Goal: Task Accomplishment & Management: Use online tool/utility

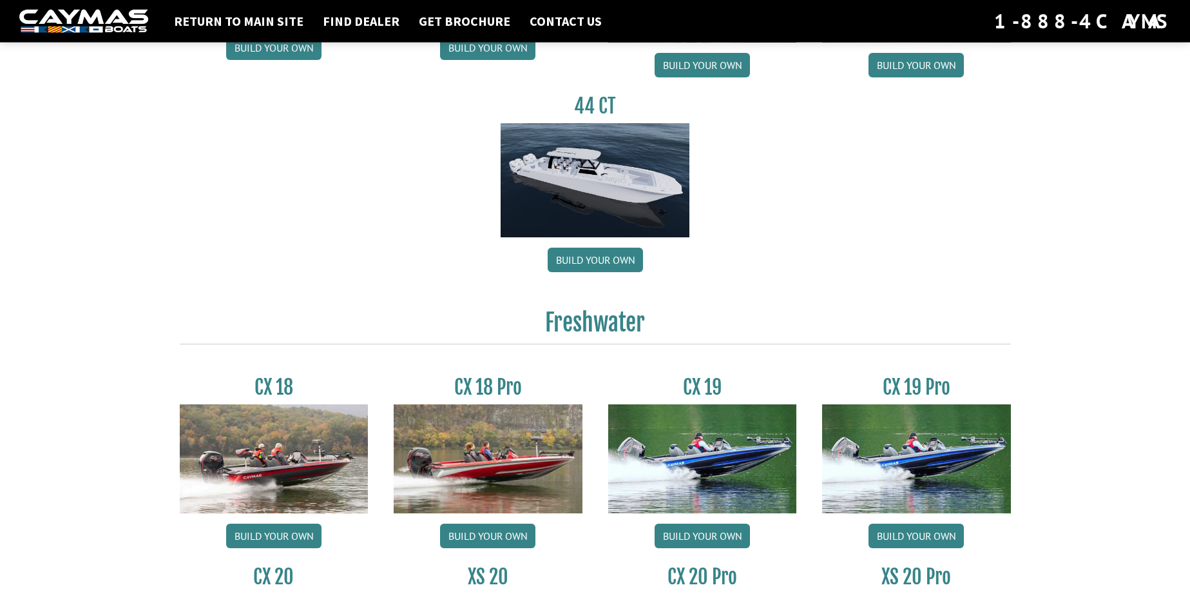
scroll to position [535, 0]
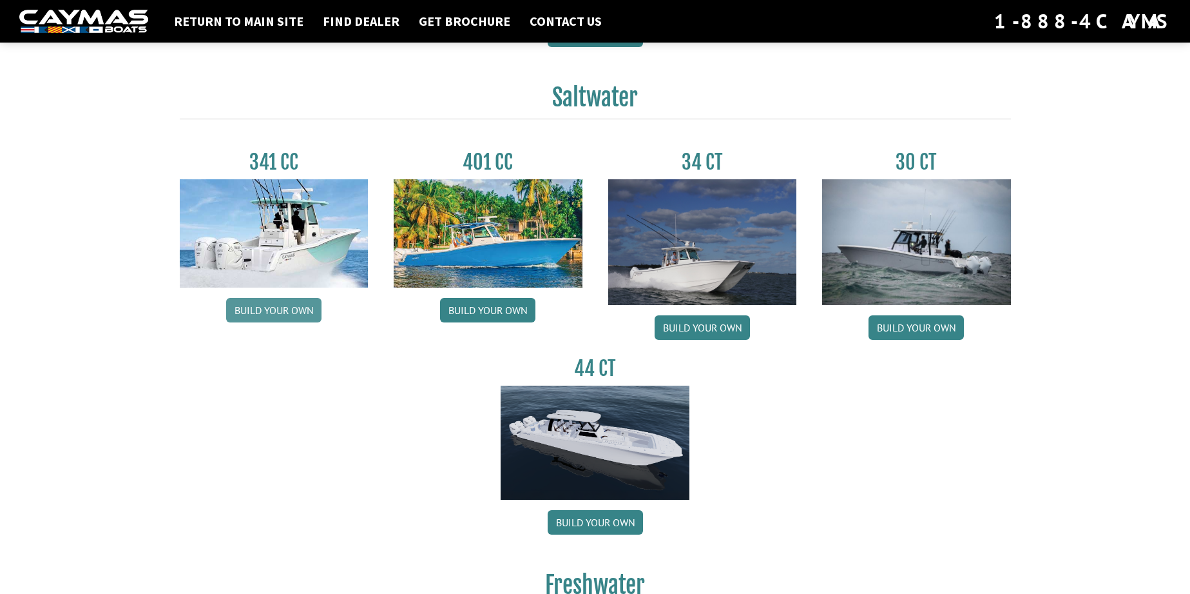
click at [287, 307] on link "Build your own" at bounding box center [273, 310] width 95 height 24
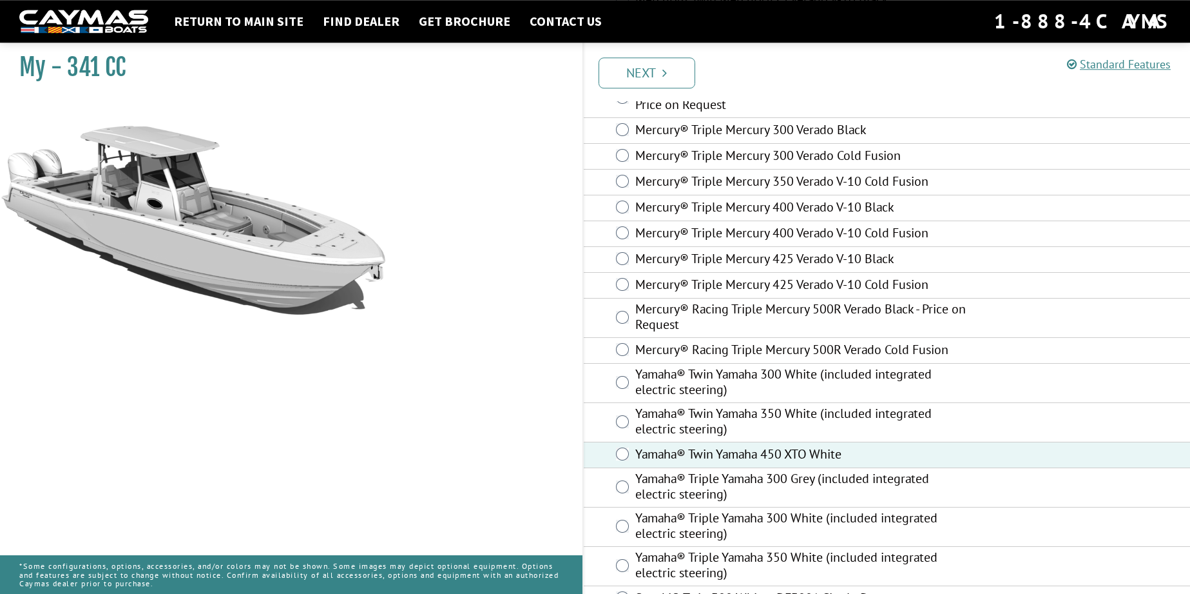
scroll to position [205, 0]
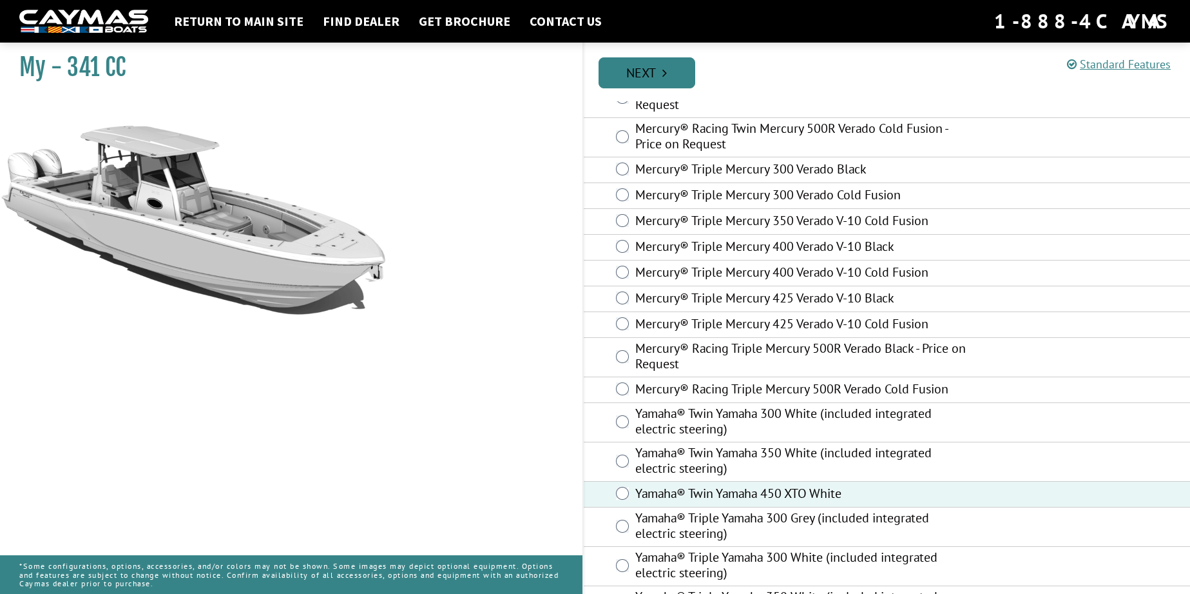
click at [659, 72] on link "Next" at bounding box center [647, 72] width 97 height 31
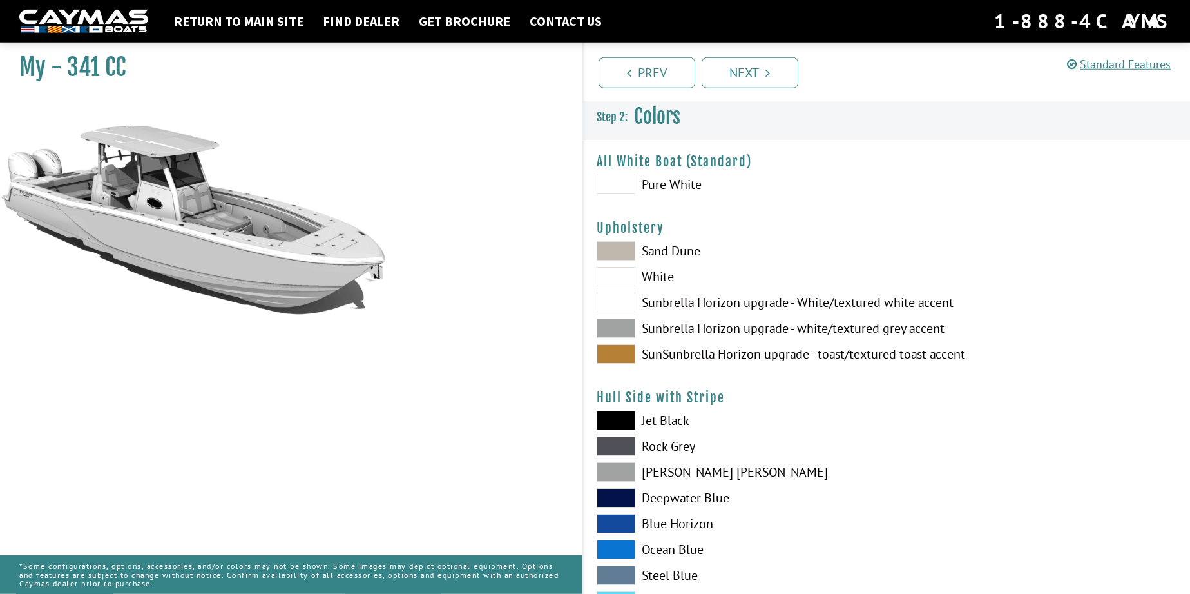
scroll to position [0, 0]
click at [629, 187] on span at bounding box center [616, 184] width 39 height 19
click at [629, 328] on span at bounding box center [616, 328] width 39 height 19
click at [626, 357] on span at bounding box center [616, 354] width 39 height 19
click at [608, 251] on span at bounding box center [616, 251] width 39 height 19
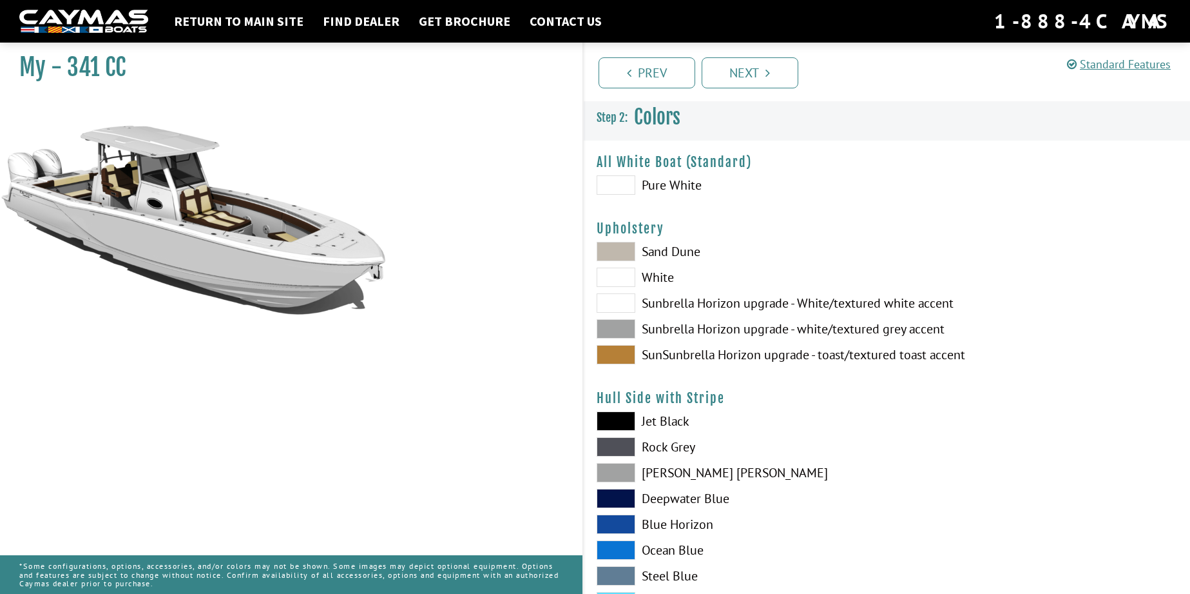
click at [618, 273] on span at bounding box center [616, 276] width 39 height 19
click at [623, 298] on span at bounding box center [616, 302] width 39 height 19
click at [625, 188] on span at bounding box center [616, 184] width 39 height 19
click at [626, 275] on span at bounding box center [616, 276] width 39 height 19
click at [617, 178] on span at bounding box center [616, 184] width 39 height 19
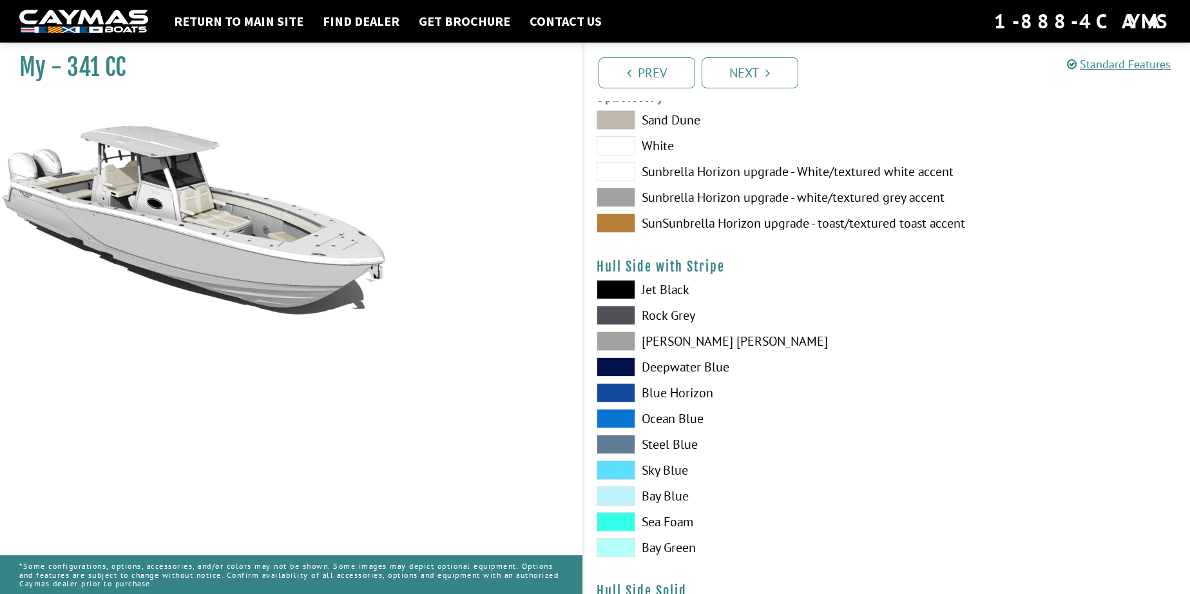
scroll to position [197, 0]
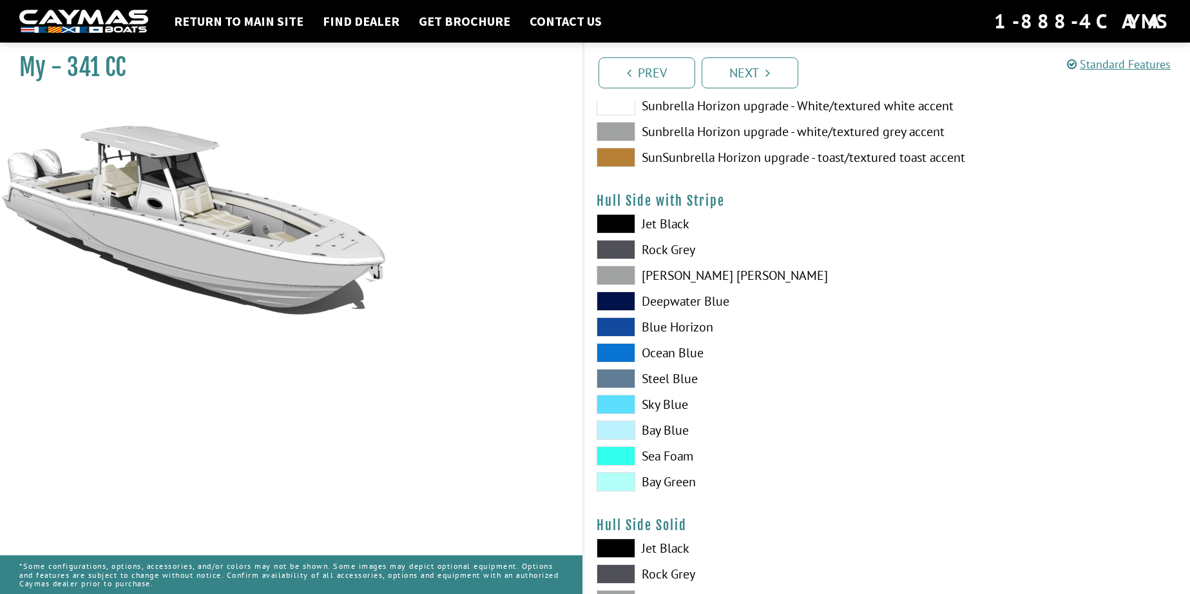
click at [627, 463] on span at bounding box center [616, 455] width 39 height 19
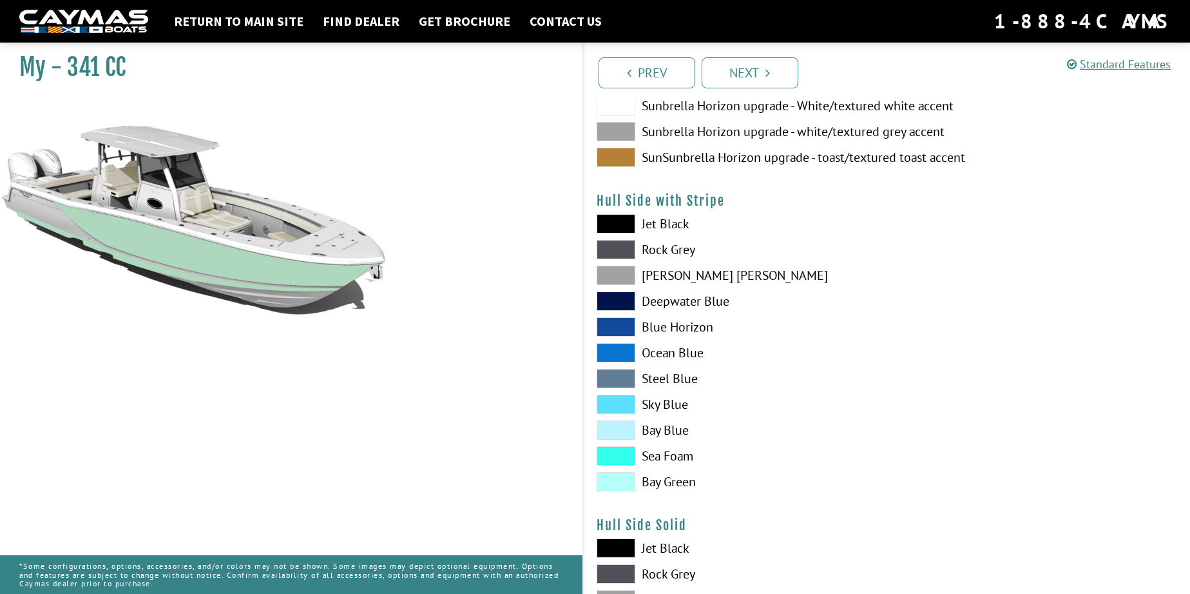
click at [632, 476] on span at bounding box center [616, 481] width 39 height 19
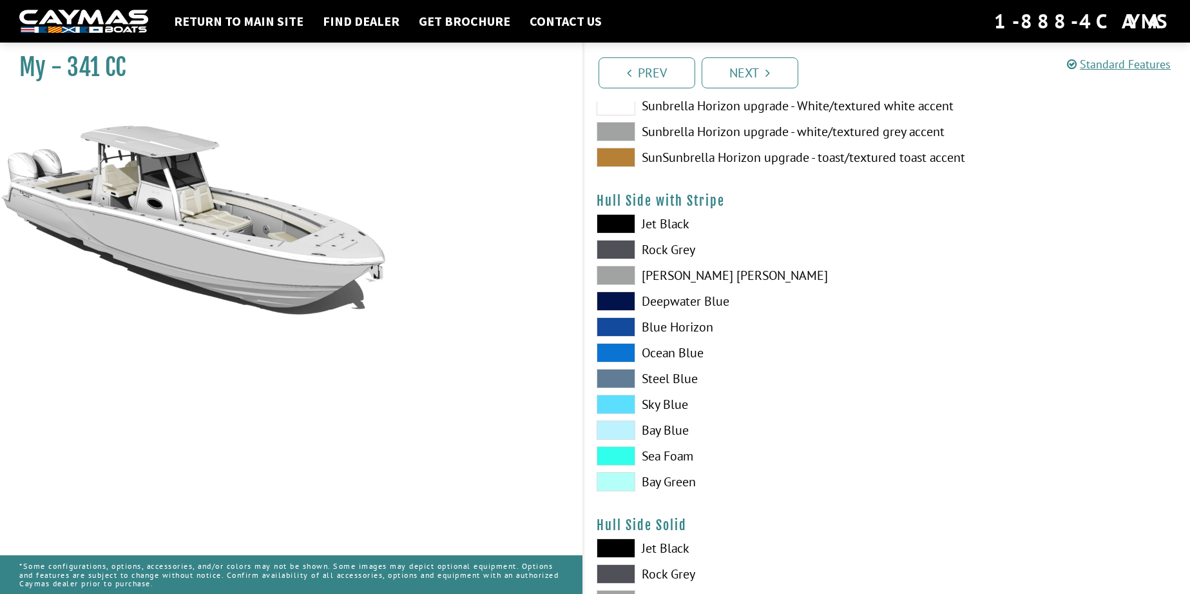
click at [622, 327] on span at bounding box center [616, 326] width 39 height 19
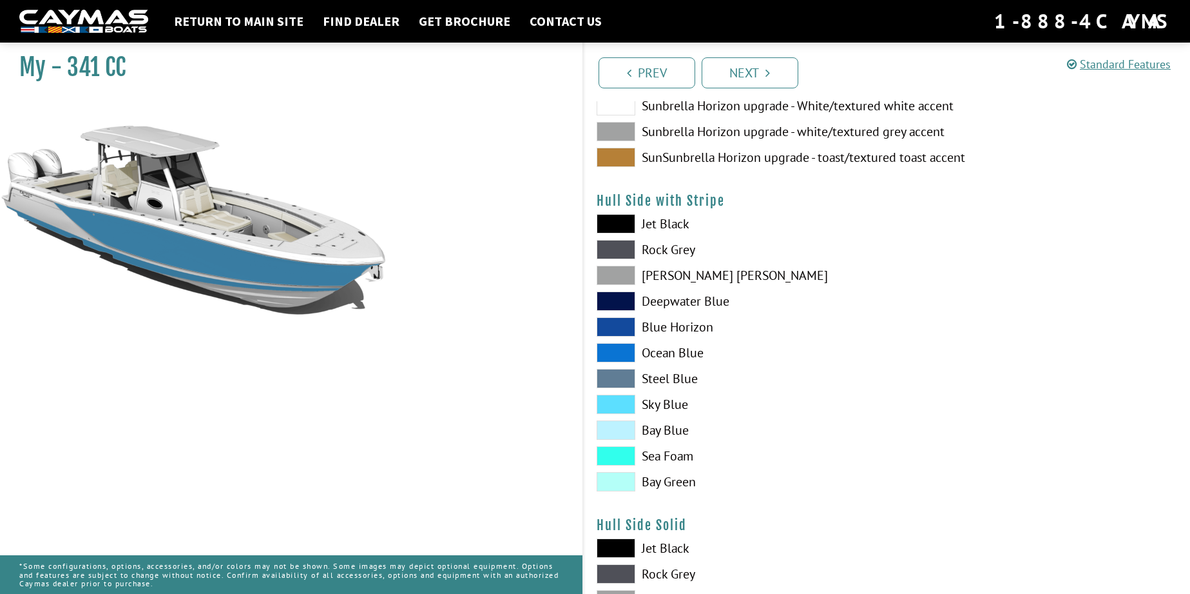
click at [625, 276] on span at bounding box center [616, 275] width 39 height 19
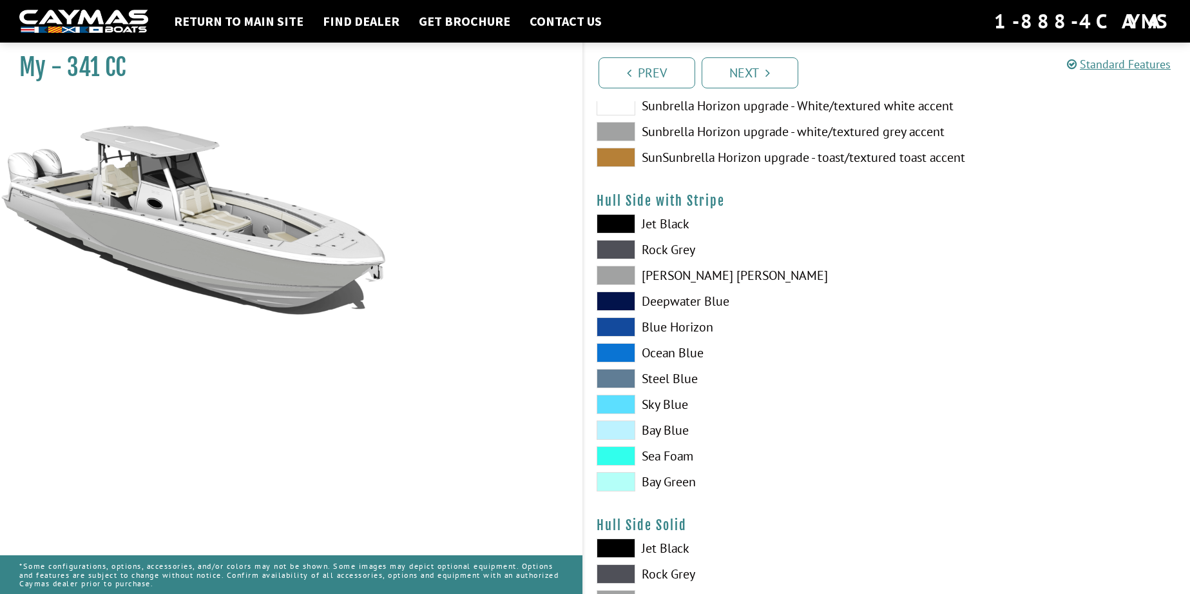
click at [625, 487] on span at bounding box center [616, 481] width 39 height 19
click at [625, 451] on span at bounding box center [616, 455] width 39 height 19
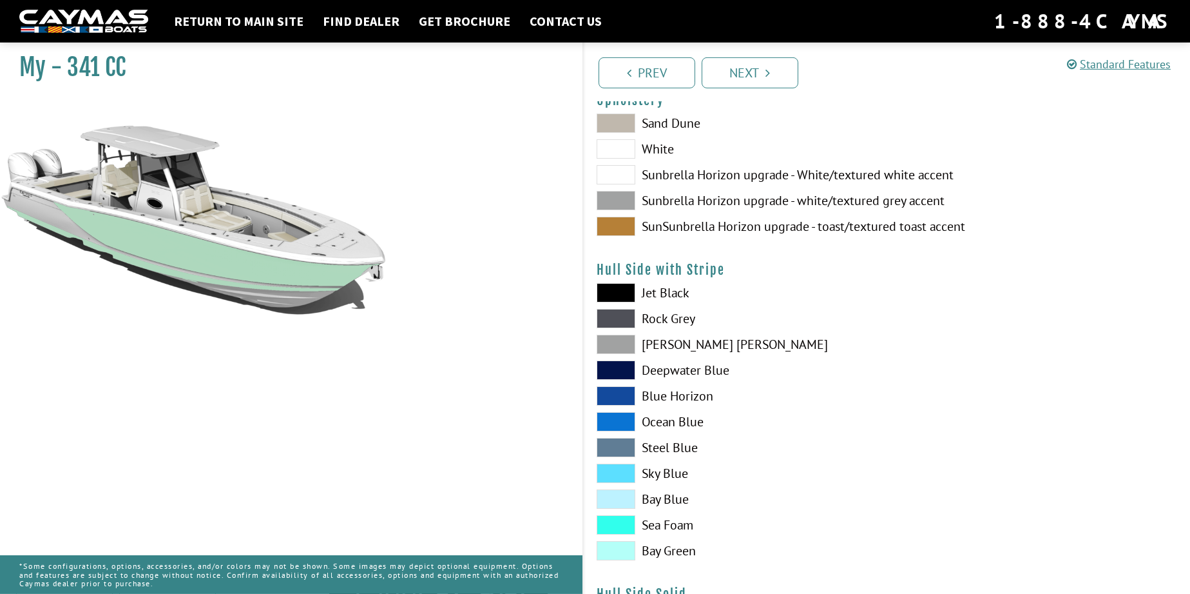
scroll to position [131, 0]
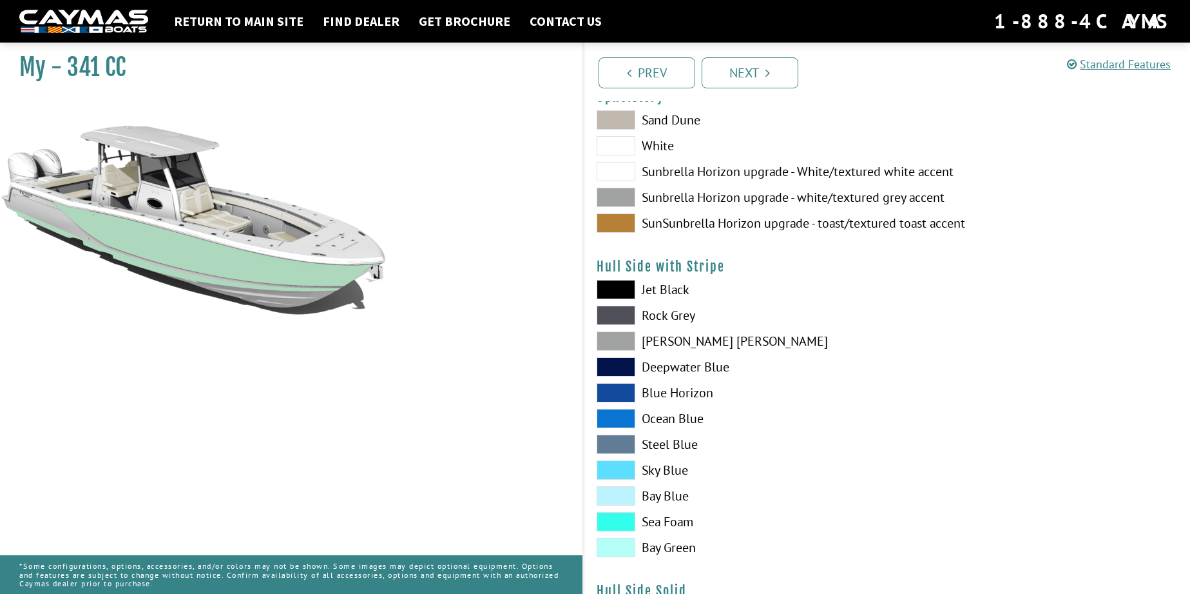
click at [623, 518] on span at bounding box center [616, 521] width 39 height 19
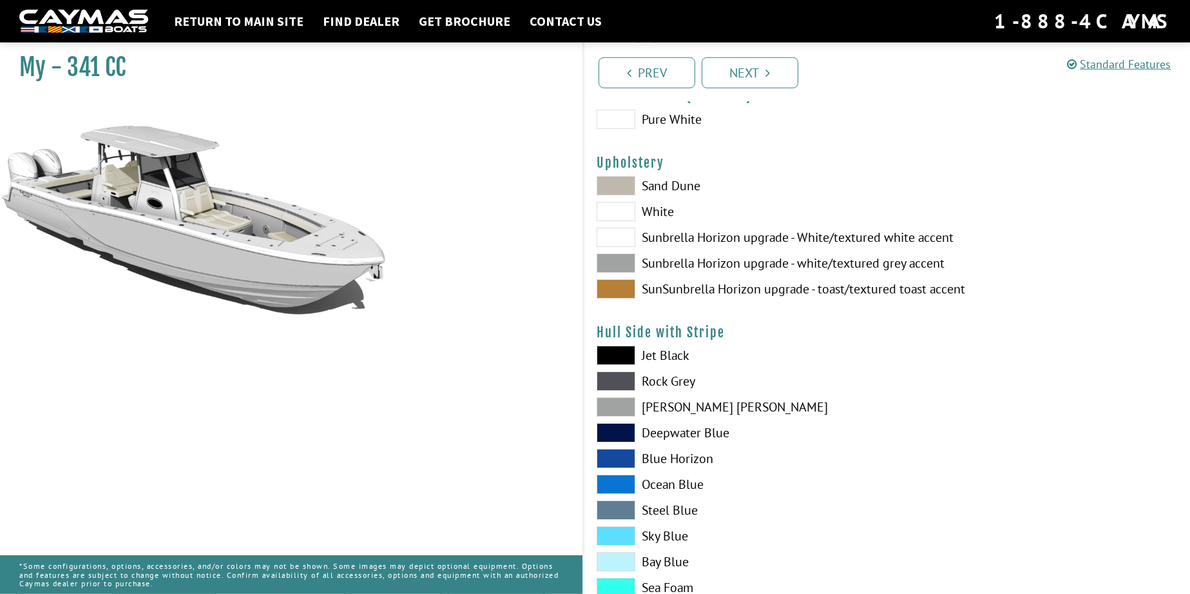
scroll to position [0, 0]
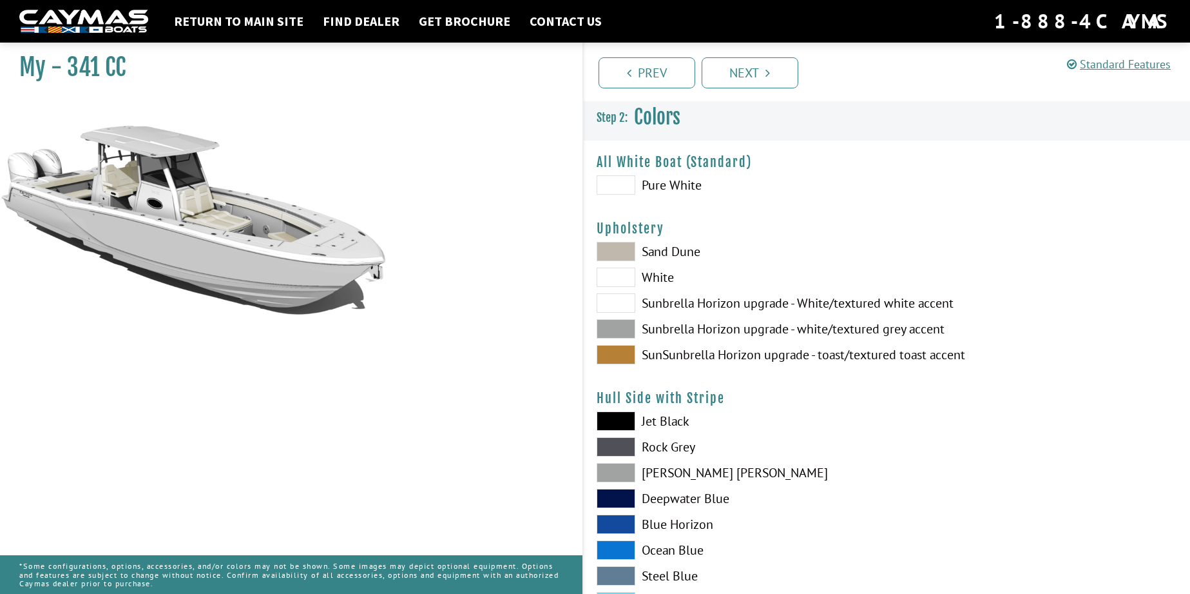
click at [610, 269] on span at bounding box center [616, 276] width 39 height 19
click at [615, 327] on span at bounding box center [616, 328] width 39 height 19
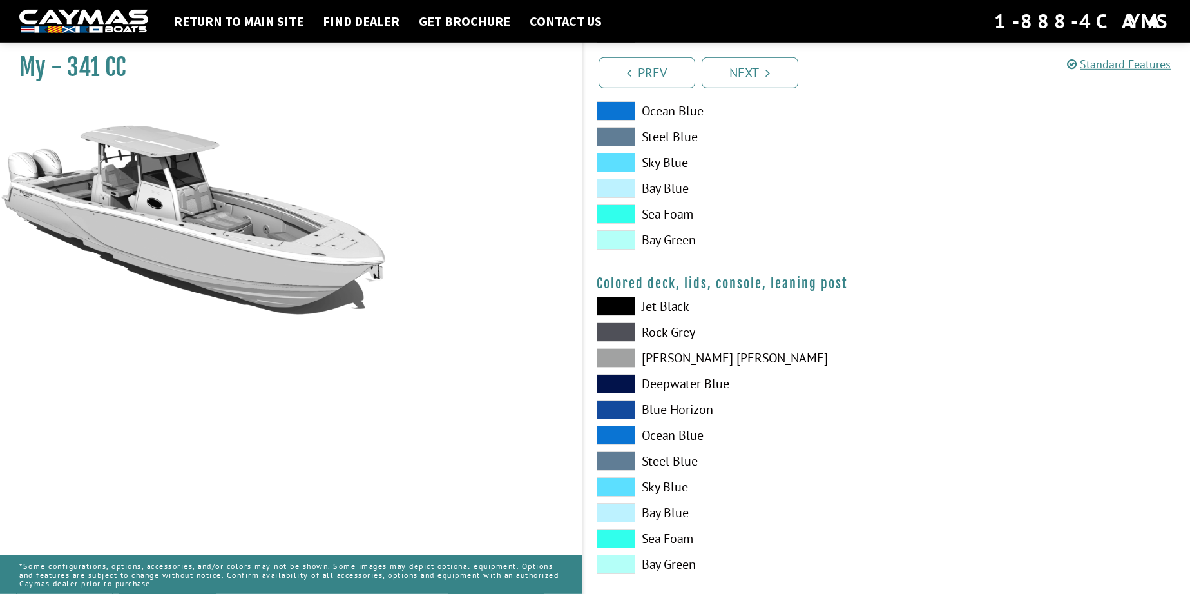
scroll to position [1429, 0]
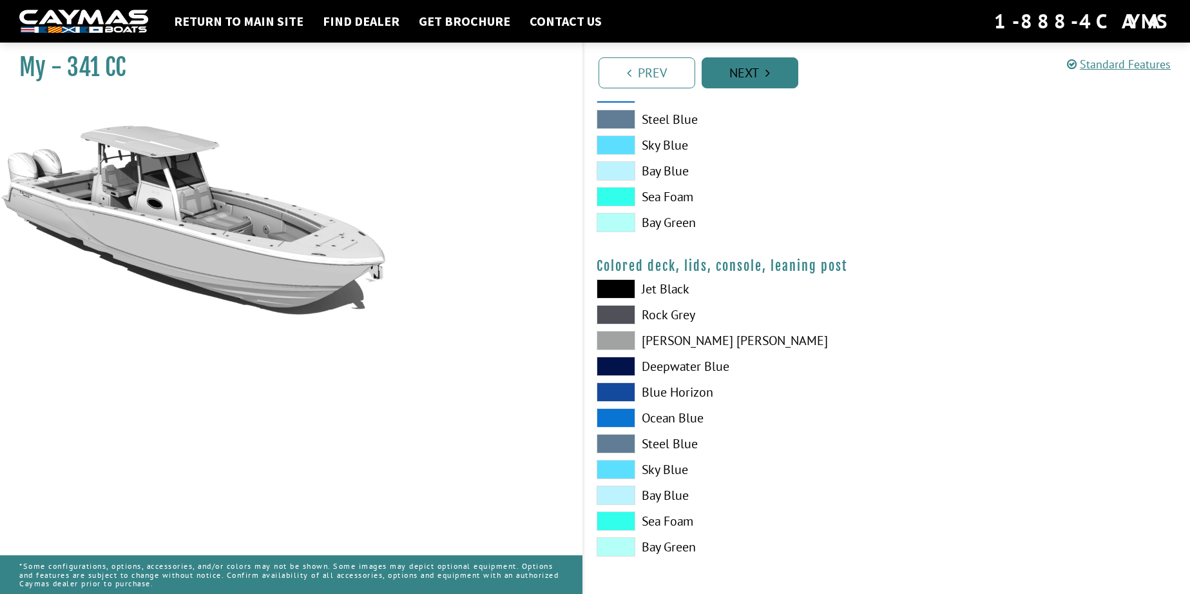
click at [764, 69] on link "Next" at bounding box center [750, 72] width 97 height 31
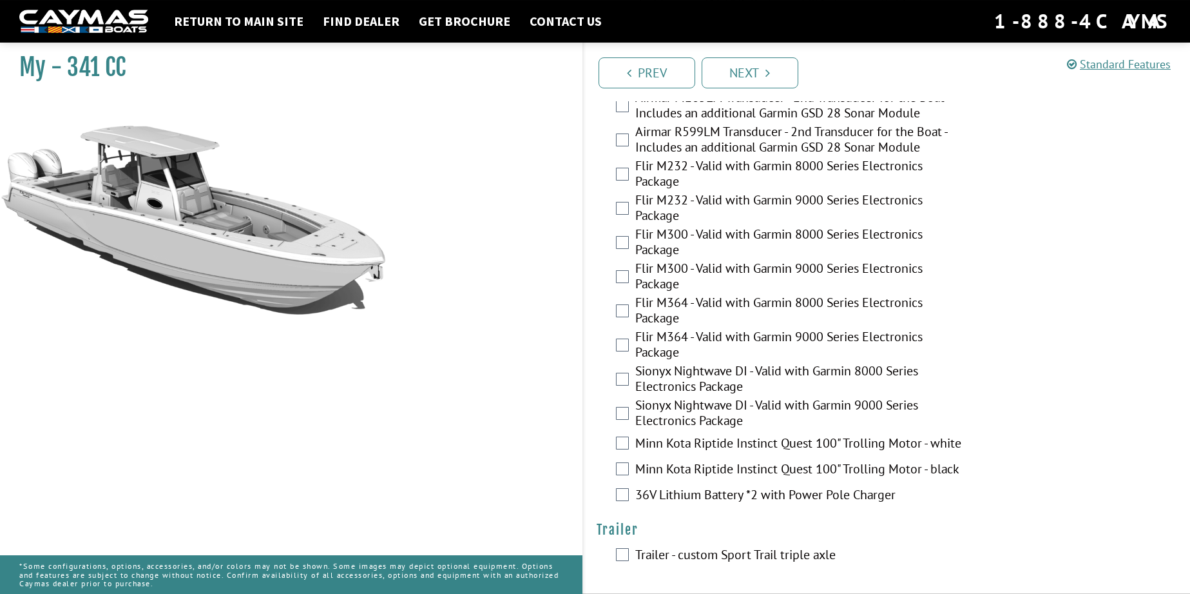
scroll to position [2453, 0]
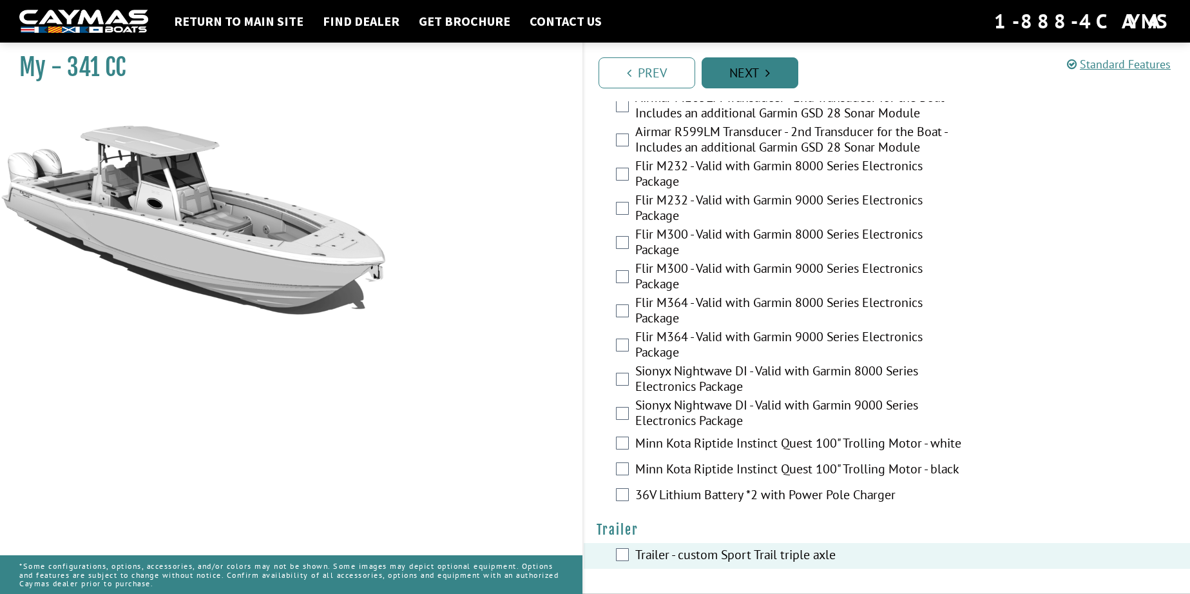
click at [757, 63] on link "Next" at bounding box center [750, 72] width 97 height 31
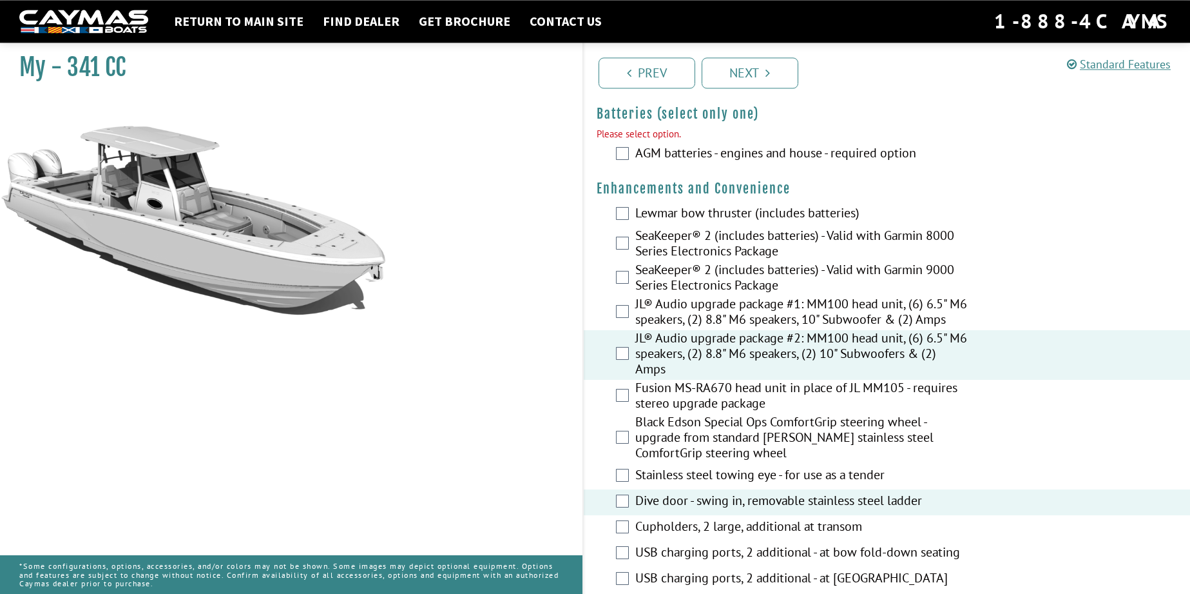
scroll to position [388, 0]
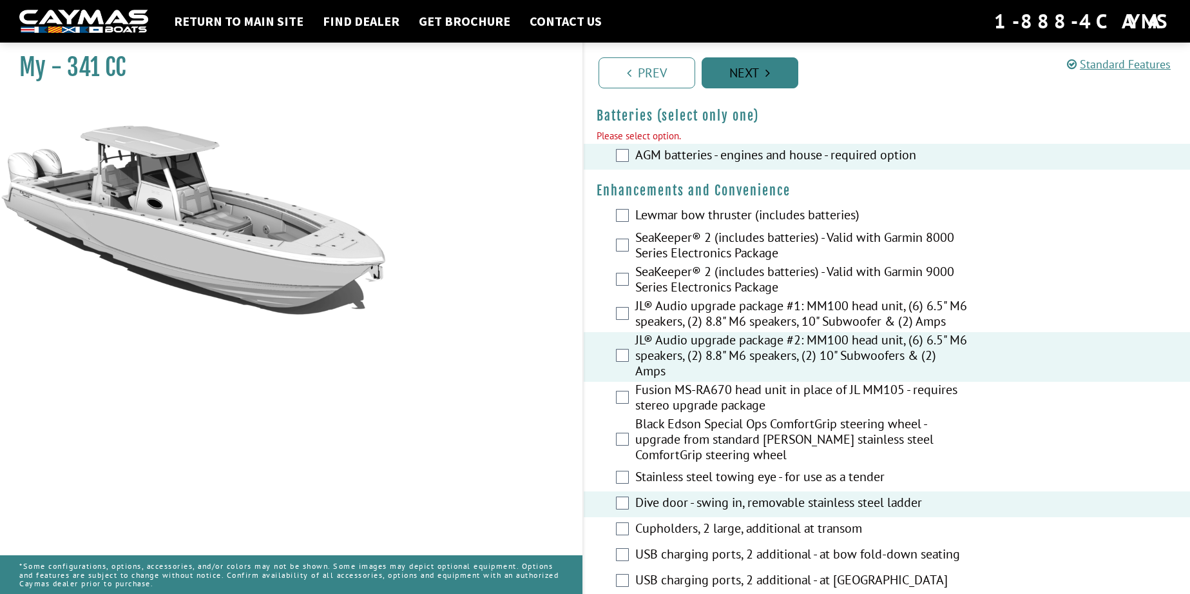
click at [750, 77] on link "Next" at bounding box center [750, 72] width 97 height 31
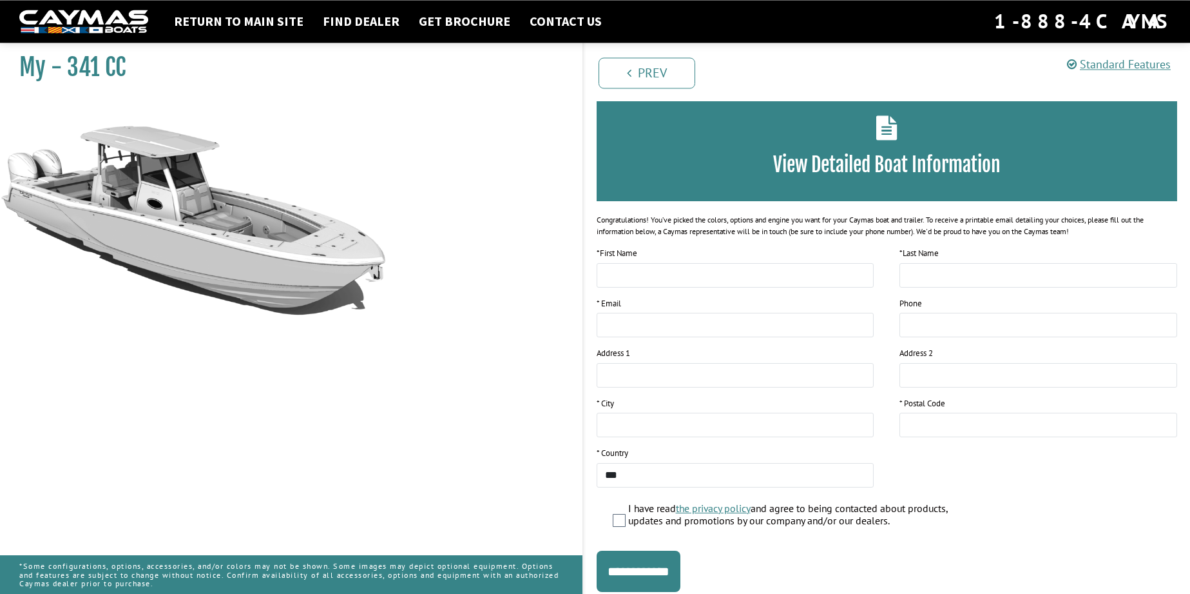
scroll to position [99, 0]
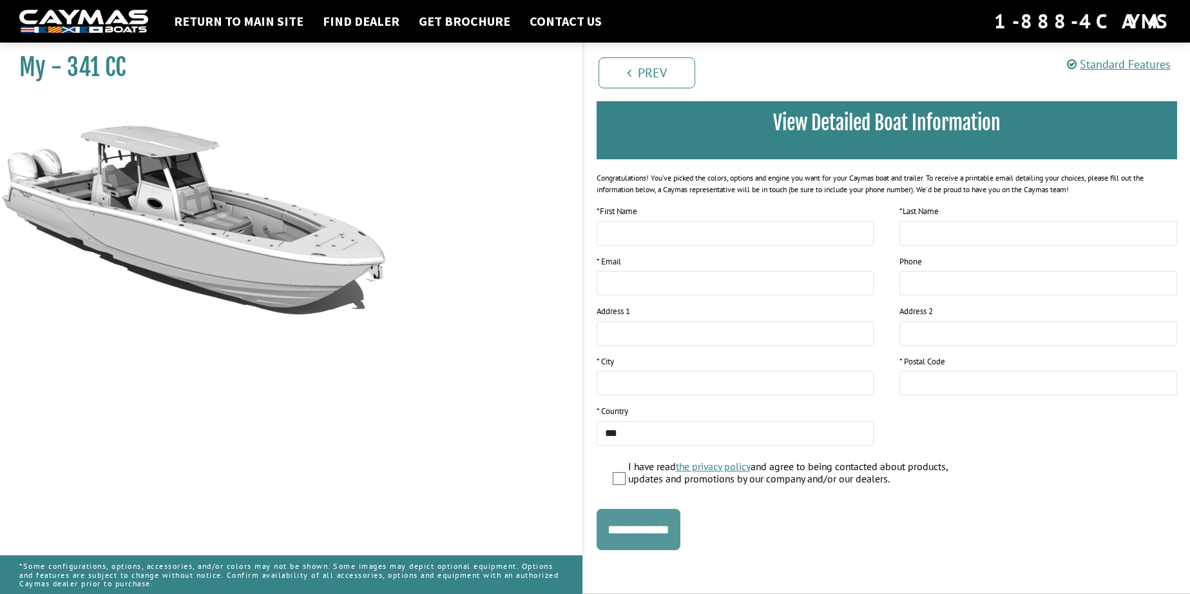
click at [681, 538] on input "**********" at bounding box center [639, 529] width 84 height 41
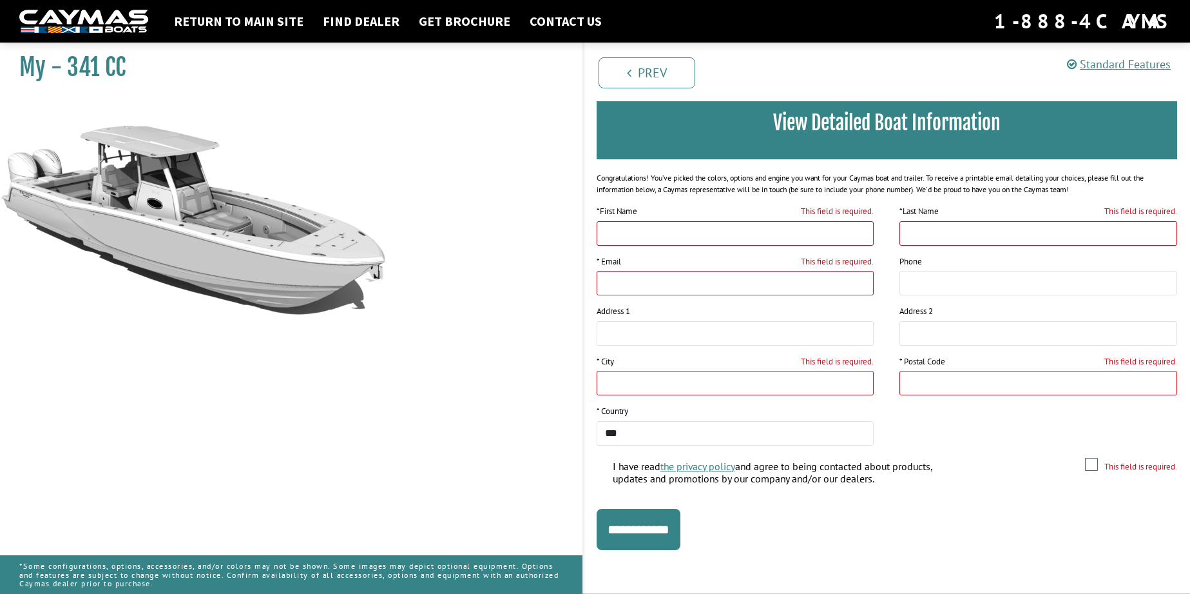
scroll to position [0, 0]
